Goal: Transaction & Acquisition: Purchase product/service

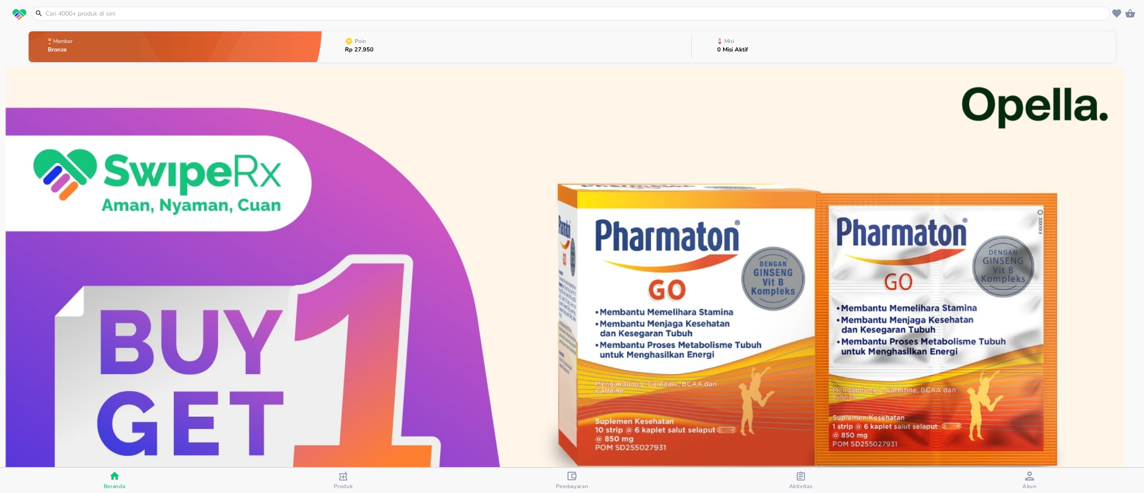
click at [487, 13] on input "text" at bounding box center [576, 13] width 1063 height 9
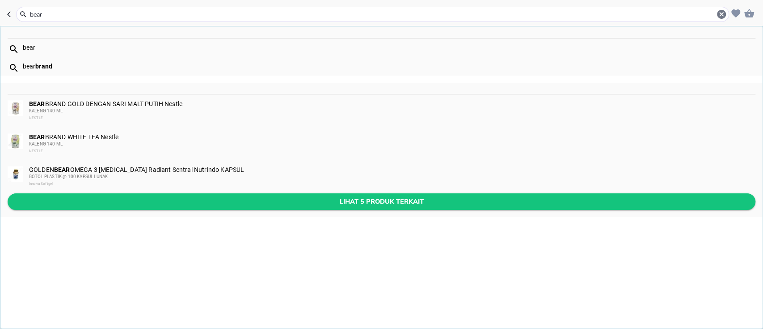
type input "bear"
click at [198, 202] on span "Lihat 5 produk terkait" at bounding box center [382, 201] width 734 height 11
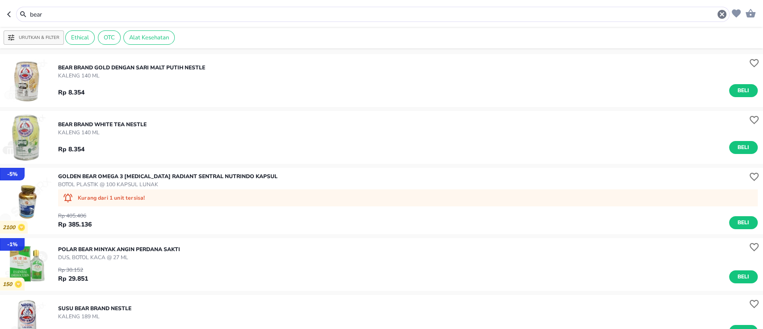
scroll to position [119, 0]
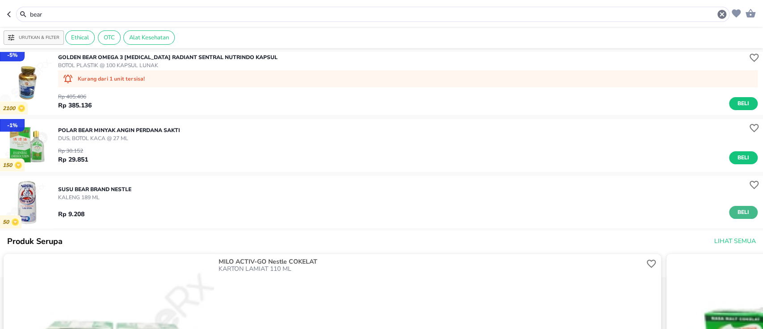
click at [736, 213] on span "Beli" at bounding box center [743, 211] width 15 height 9
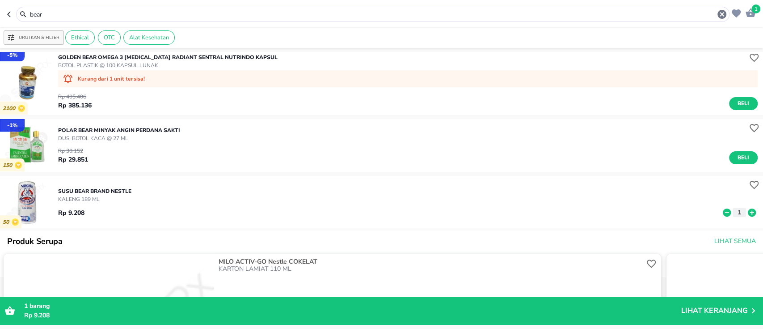
click at [746, 212] on icon at bounding box center [752, 212] width 12 height 10
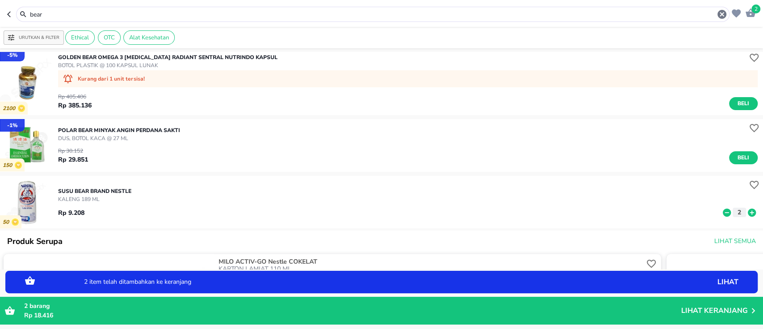
click at [746, 212] on icon at bounding box center [752, 212] width 12 height 10
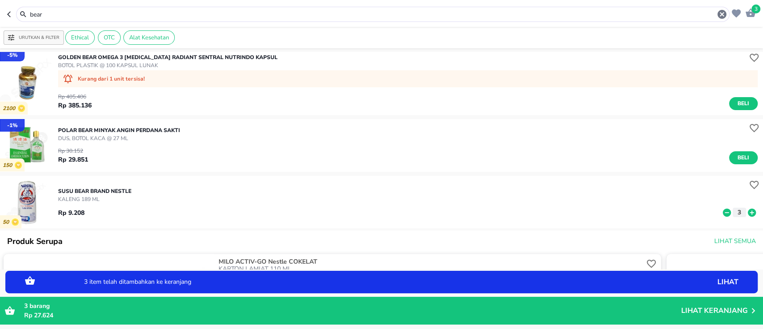
click at [746, 212] on icon at bounding box center [752, 212] width 12 height 10
click at [746, 213] on icon at bounding box center [752, 212] width 12 height 10
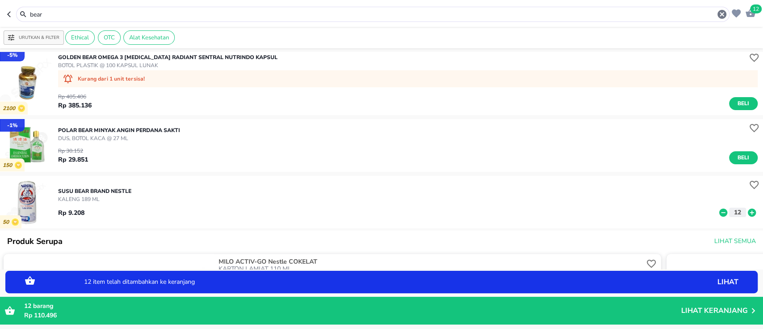
click at [719, 212] on icon at bounding box center [723, 212] width 8 height 8
click at [749, 13] on icon "button" at bounding box center [751, 12] width 10 height 8
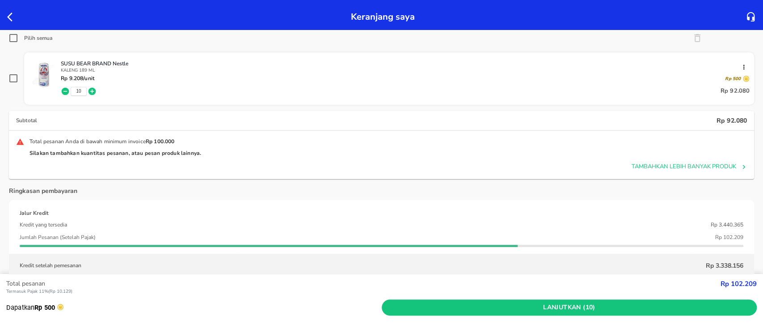
scroll to position [59, 0]
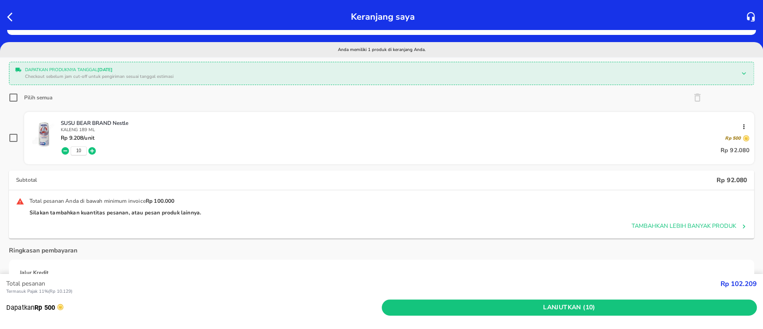
click at [94, 149] on icon "button" at bounding box center [93, 151] width 8 height 8
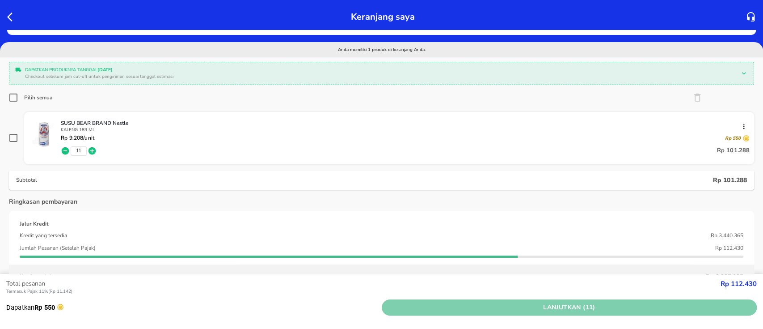
click at [515, 306] on span "Lanjutkan (11)" at bounding box center [569, 307] width 368 height 11
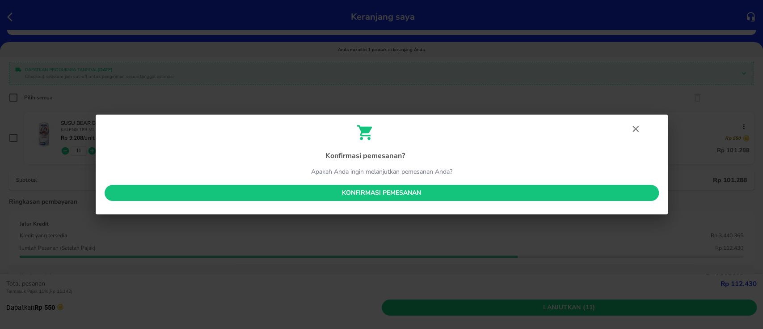
click at [478, 191] on span "Konfirmasi pemesanan" at bounding box center [382, 192] width 540 height 11
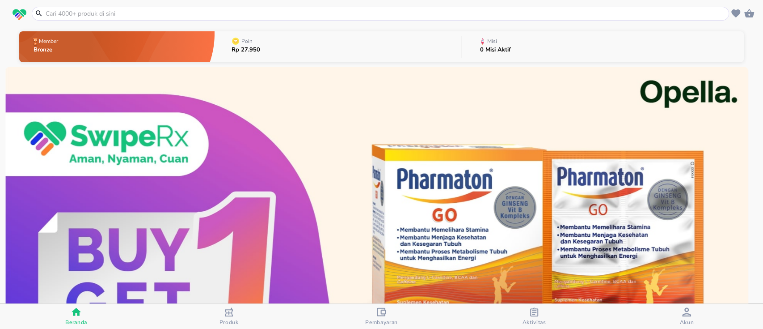
click at [676, 312] on span "Akun" at bounding box center [686, 316] width 147 height 18
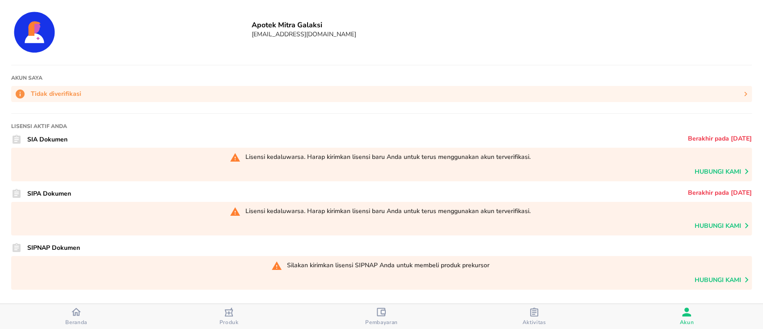
scroll to position [179, 0]
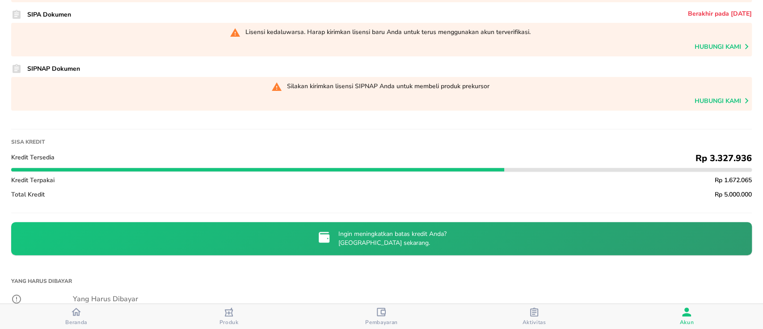
click at [530, 315] on icon "button" at bounding box center [534, 311] width 9 height 9
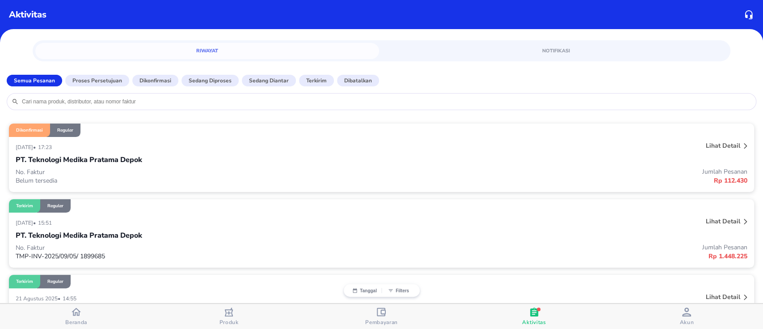
drag, startPoint x: 78, startPoint y: 326, endPoint x: 87, endPoint y: 321, distance: 10.6
click at [77, 325] on button "Beranda" at bounding box center [76, 316] width 152 height 25
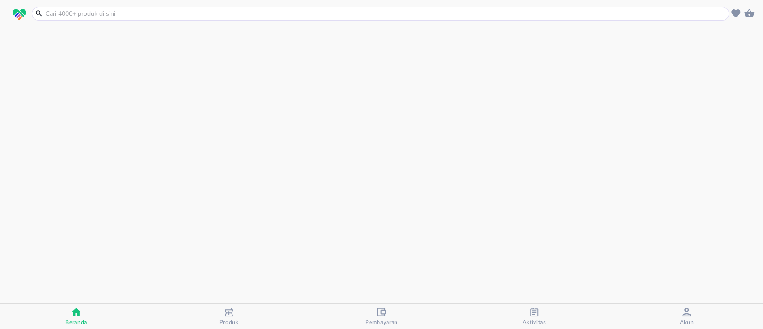
click at [676, 307] on span "Akun" at bounding box center [686, 316] width 147 height 18
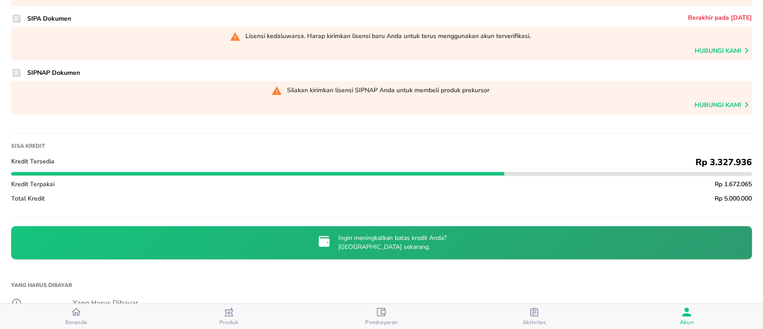
scroll to position [179, 0]
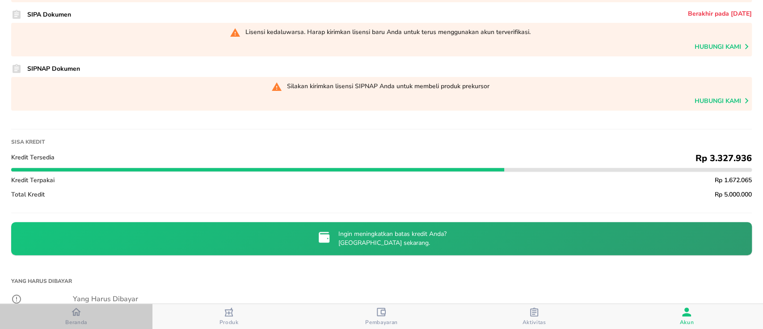
click at [80, 314] on icon "button" at bounding box center [76, 311] width 9 height 9
